Goal: Information Seeking & Learning: Learn about a topic

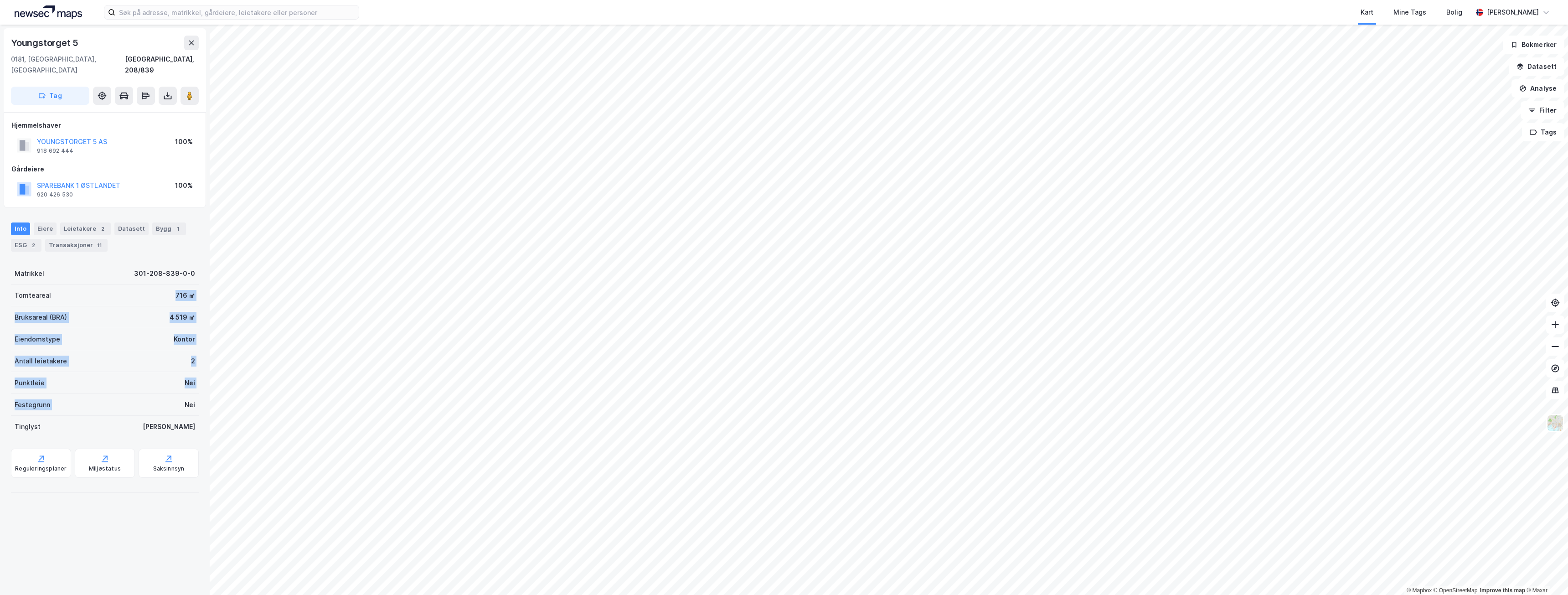
drag, startPoint x: 107, startPoint y: 279, endPoint x: 160, endPoint y: 395, distance: 127.5
click at [160, 396] on div "Matrikkel 301-208-839-0-0 Tomteareal 716 ㎡ Bruksareal (BRA) 4 519 ㎡ Eiendomstyp…" at bounding box center [105, 350] width 188 height 175
click at [158, 394] on div "Festegrunn Nei" at bounding box center [105, 405] width 188 height 22
click at [188, 416] on div "Tinglyst Ja" at bounding box center [105, 427] width 188 height 22
click at [44, 223] on div "Eiere" at bounding box center [45, 229] width 23 height 13
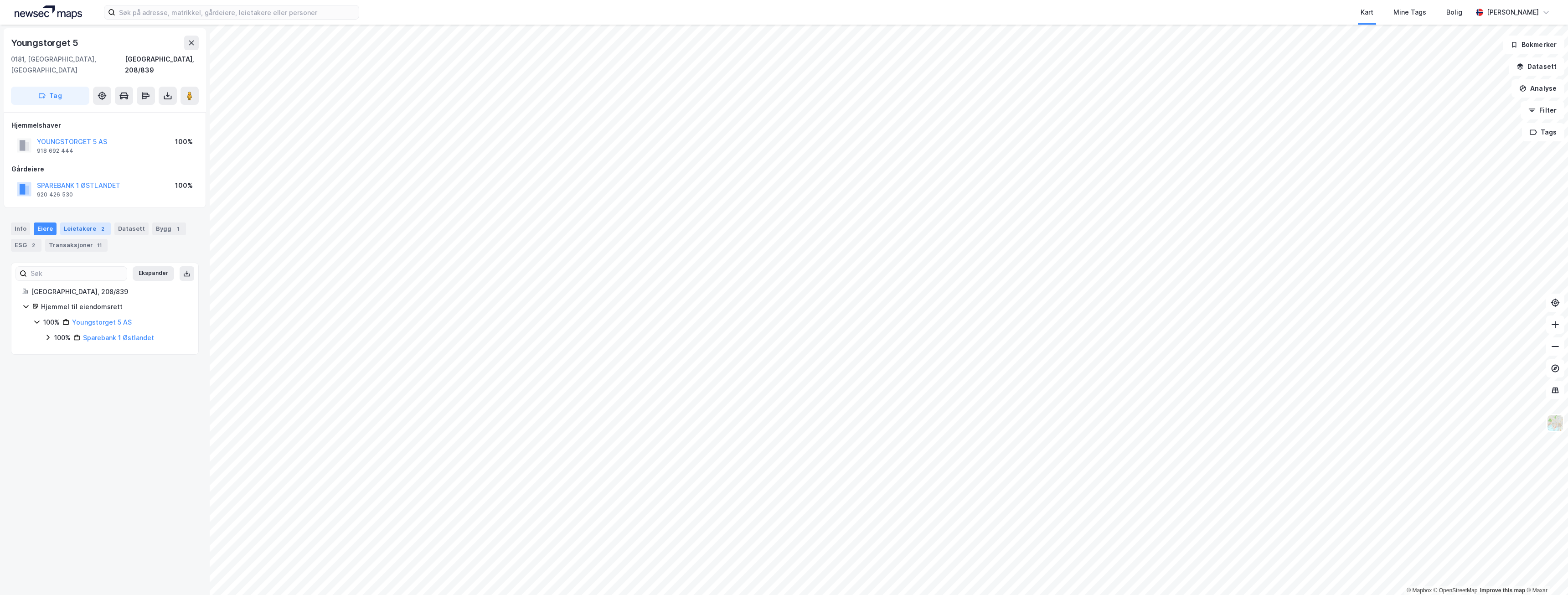
click at [69, 223] on div "Leietakere 2" at bounding box center [85, 229] width 51 height 13
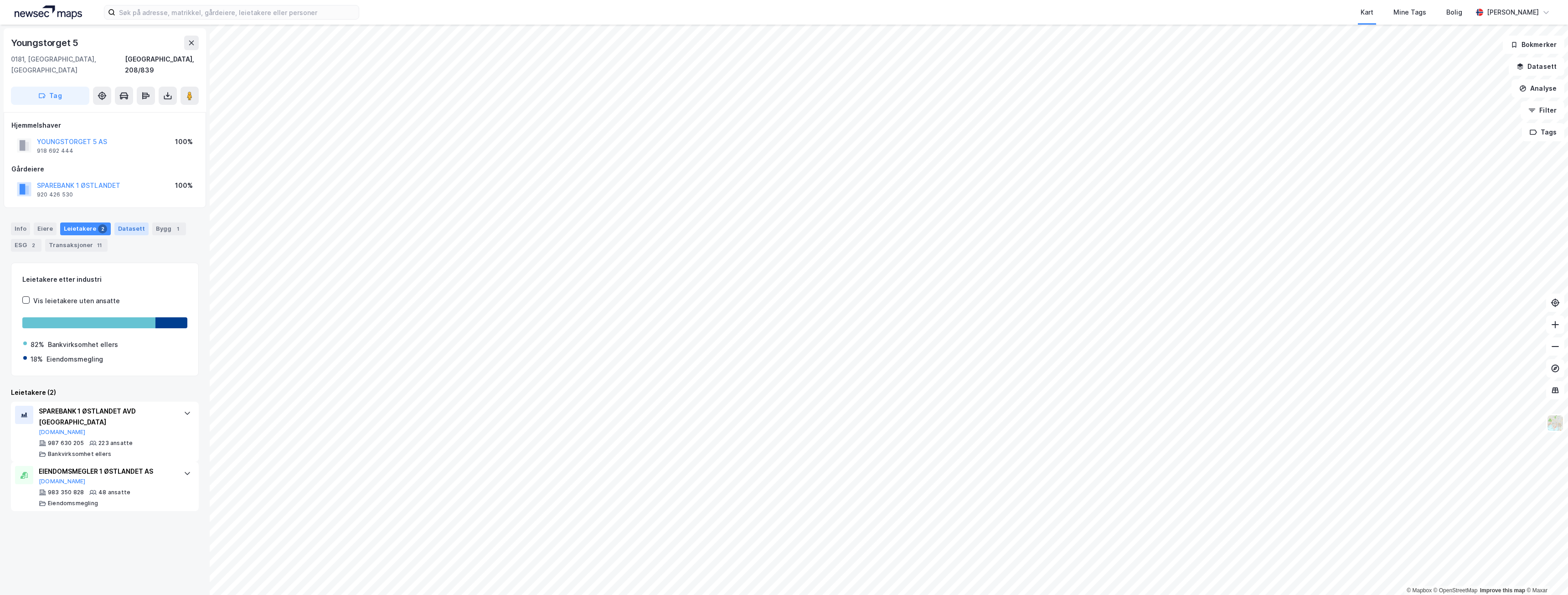
click at [116, 223] on div "Datasett" at bounding box center [131, 229] width 34 height 13
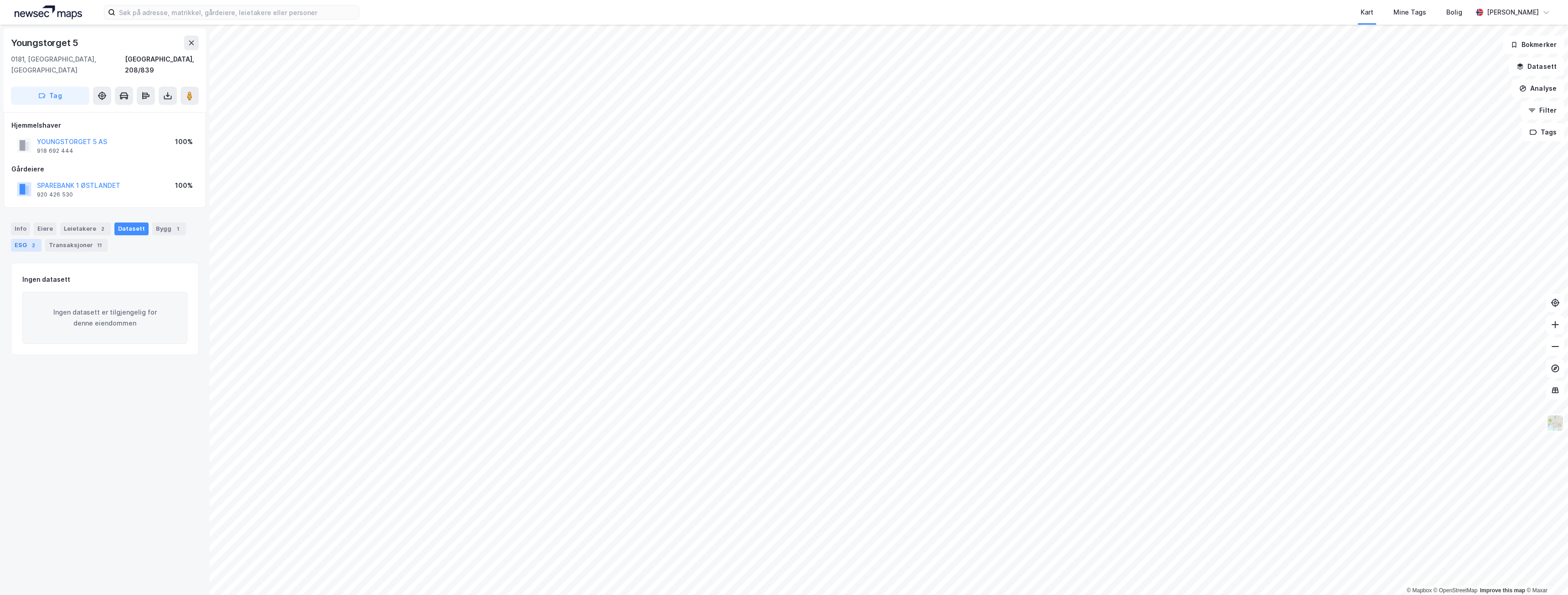
click at [19, 239] on div "ESG 2" at bounding box center [26, 245] width 31 height 13
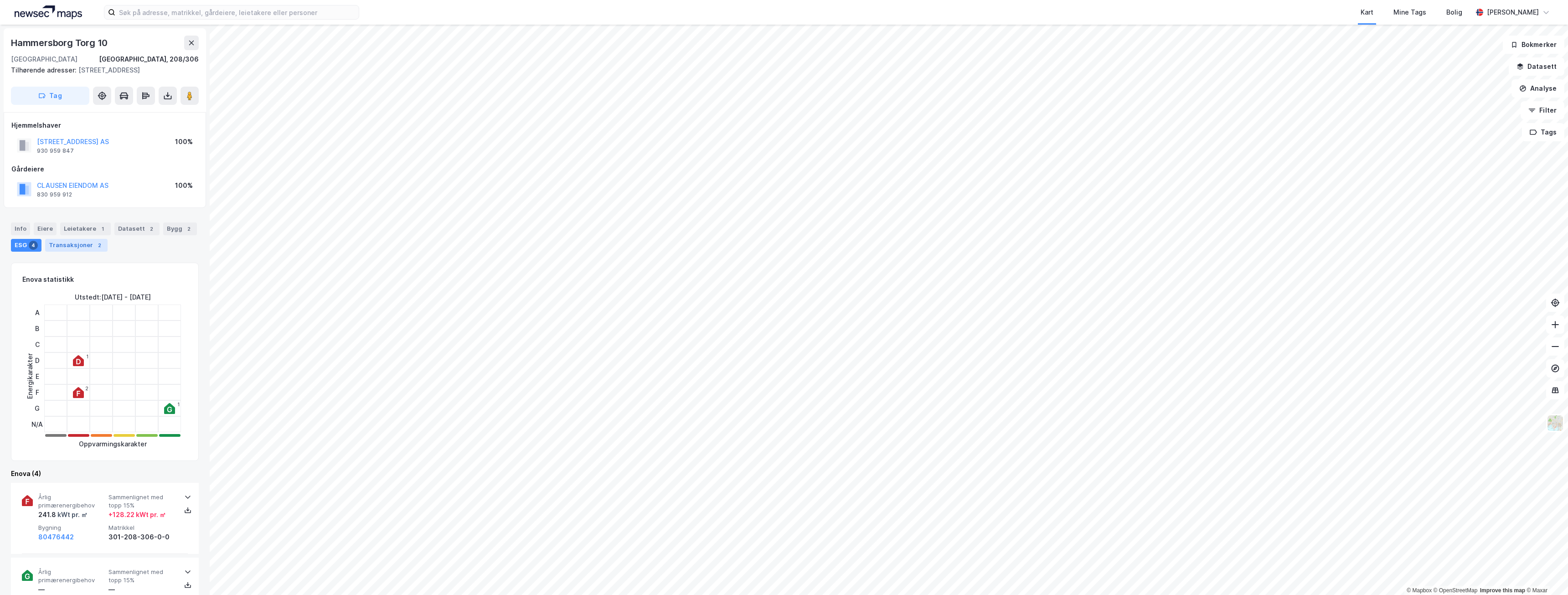
click at [72, 246] on div "Transaksjoner 2" at bounding box center [76, 245] width 62 height 13
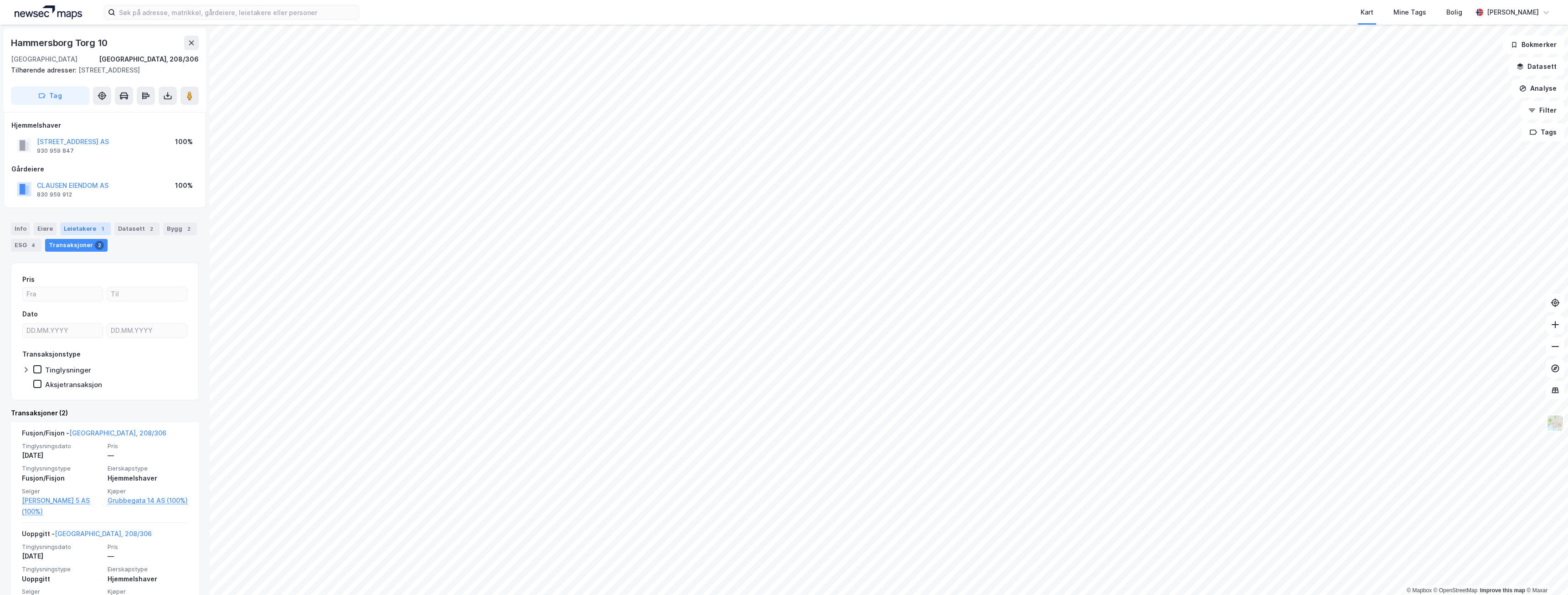
click at [82, 224] on div "Leietakere 1" at bounding box center [85, 229] width 51 height 13
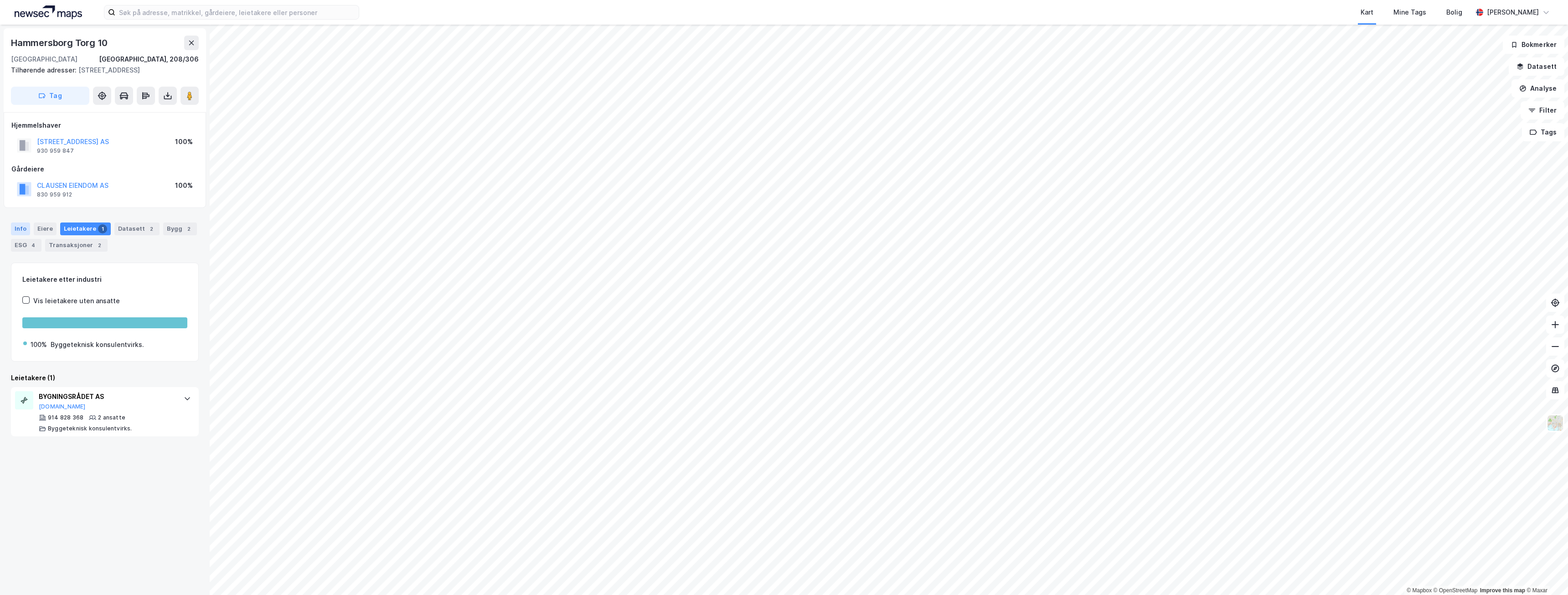
click at [29, 232] on div "Info" at bounding box center [20, 229] width 19 height 13
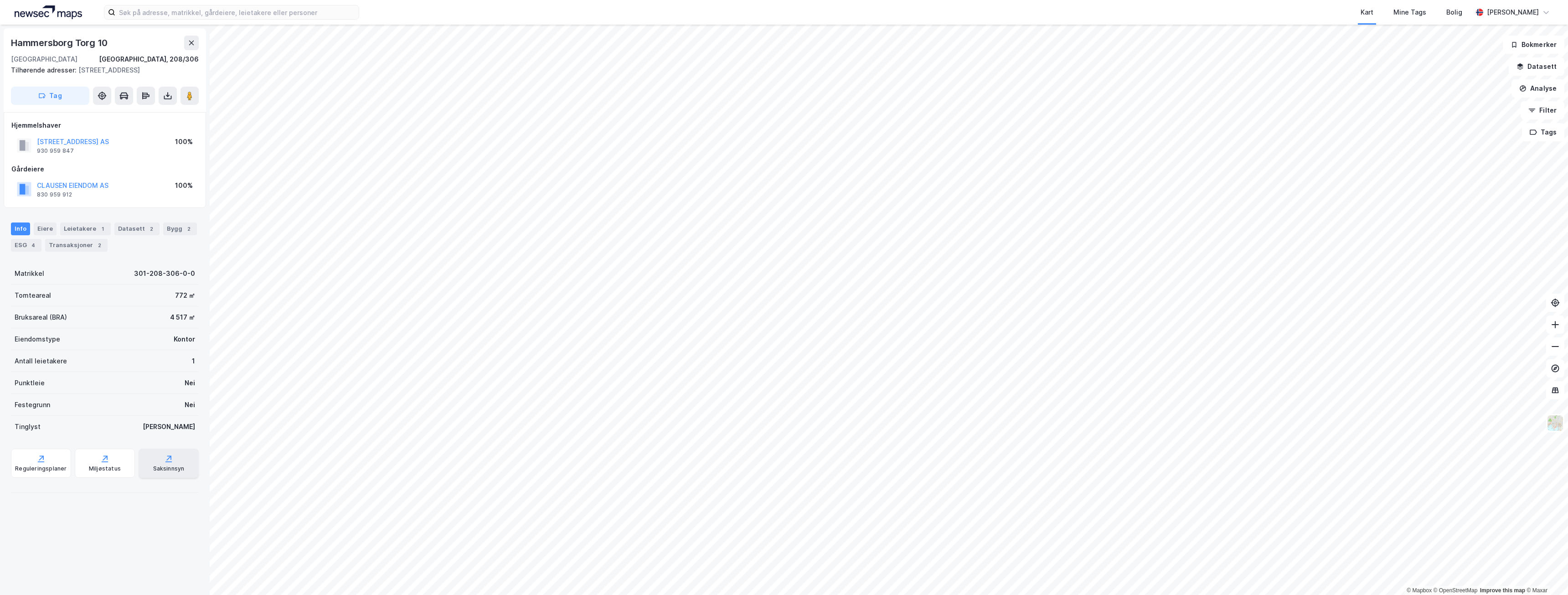
click at [168, 461] on div "Saksinnsyn" at bounding box center [168, 462] width 60 height 29
